Goal: Information Seeking & Learning: Check status

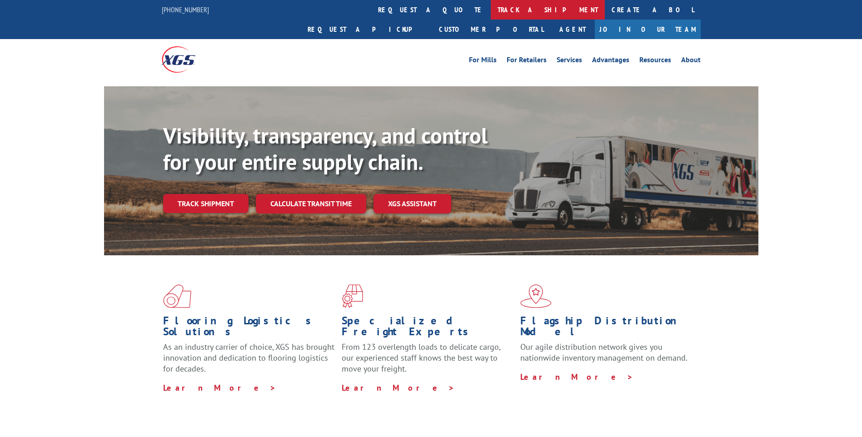
click at [490, 16] on link "track a shipment" at bounding box center [547, 10] width 114 height 20
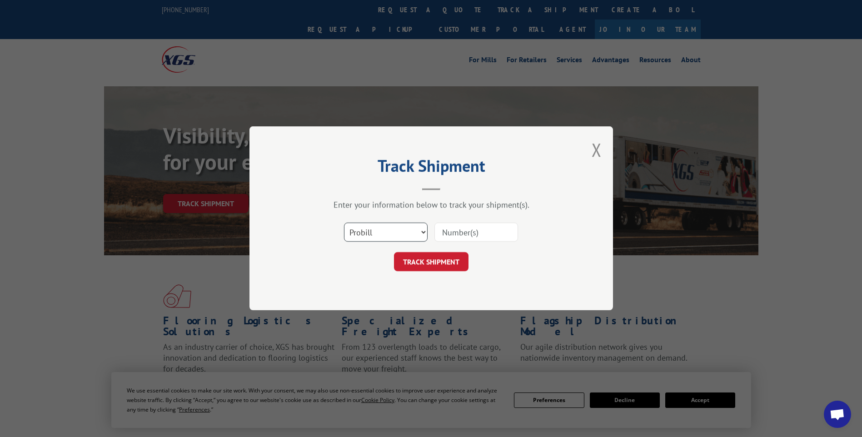
click at [408, 240] on select "Select category... Probill BOL PO" at bounding box center [386, 232] width 84 height 19
select select "bol"
click at [344, 223] on select "Select category... Probill BOL PO" at bounding box center [386, 232] width 84 height 19
click at [494, 227] on input at bounding box center [476, 232] width 84 height 19
type input "579992"
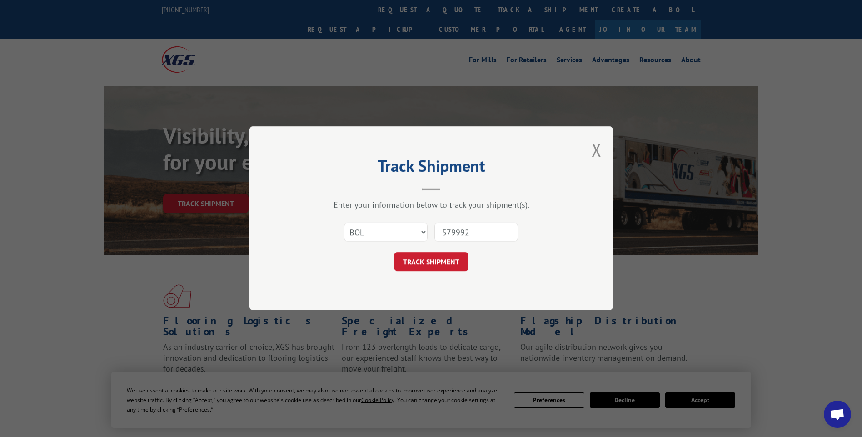
click button "TRACK SHIPMENT" at bounding box center [431, 262] width 74 height 19
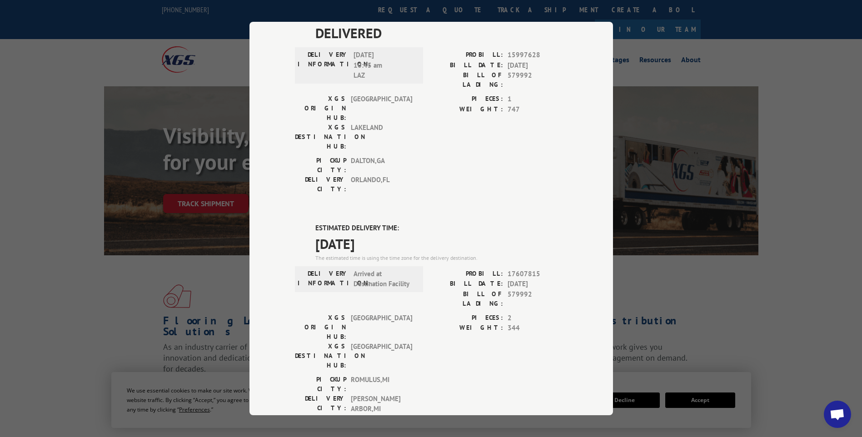
scroll to position [136, 0]
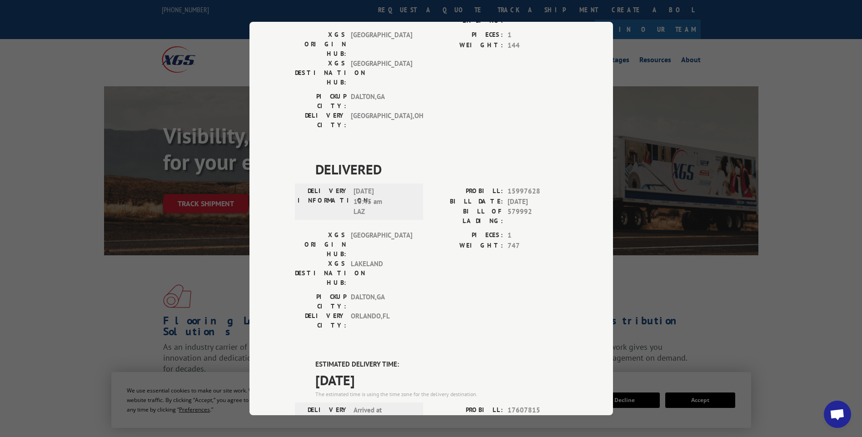
click at [831, 186] on div "Track Shipment DELIVERED DELIVERY INFORMATION: PROBILL: 11011599 BILL DATE: [DA…" at bounding box center [431, 218] width 862 height 437
click at [782, 277] on div "Track Shipment DELIVERED DELIVERY INFORMATION: PROBILL: 11011599 BILL DATE: [DA…" at bounding box center [431, 218] width 862 height 437
click at [738, 207] on div "Track Shipment DELIVERED DELIVERY INFORMATION: PROBILL: 11011599 BILL DATE: [DA…" at bounding box center [431, 218] width 862 height 437
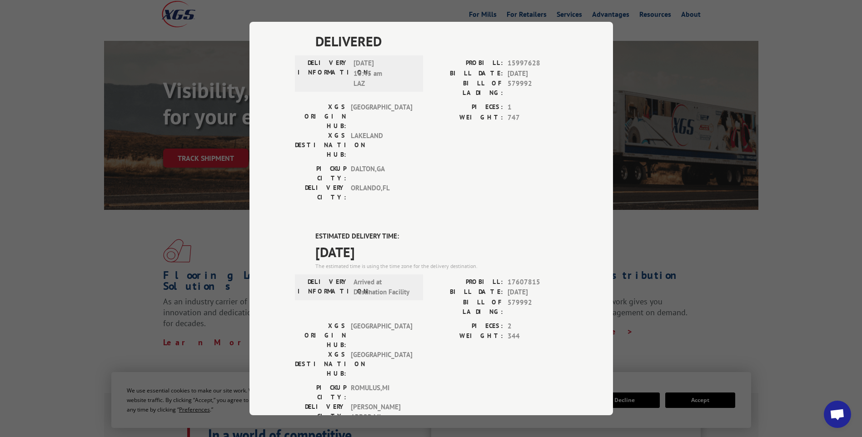
scroll to position [0, 0]
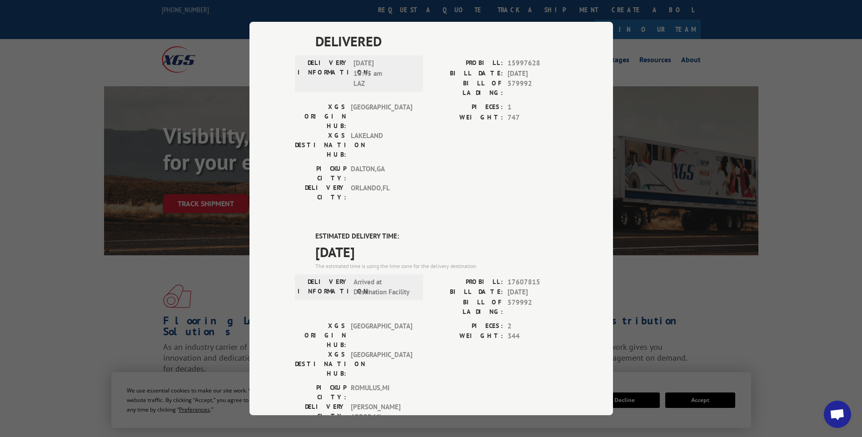
click at [714, 198] on div "Track Shipment DELIVERED DELIVERY INFORMATION: PROBILL: 11011599 BILL DATE: [DA…" at bounding box center [431, 218] width 862 height 437
